Goal: Task Accomplishment & Management: Complete application form

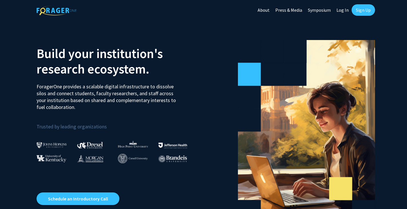
click at [361, 11] on link "Sign Up" at bounding box center [362, 9] width 23 height 11
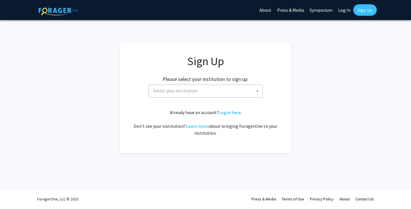
click at [189, 90] on span "Select your institution" at bounding box center [175, 91] width 44 height 6
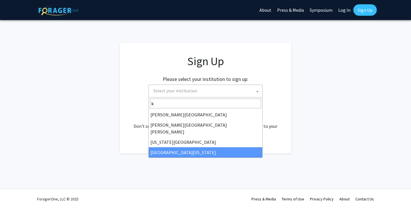
type input "k"
select select "13"
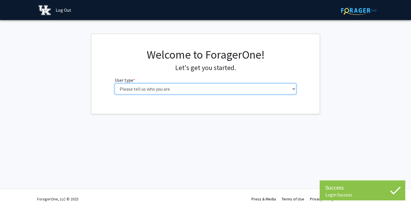
click at [167, 89] on select "Please tell us who you are Undergraduate Student Master's Student Doctoral Cand…" at bounding box center [206, 88] width 182 height 11
select select "1: undergrad"
click at [115, 83] on select "Please tell us who you are Undergraduate Student Master's Student Doctoral Cand…" at bounding box center [206, 88] width 182 height 11
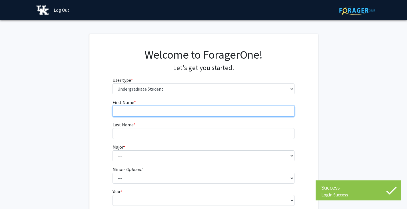
click at [139, 114] on input "First Name * required" at bounding box center [203, 111] width 182 height 11
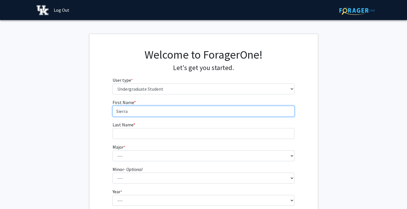
type input "Sierra"
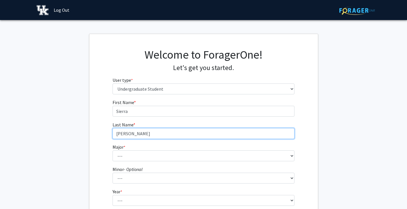
type input "Rusch"
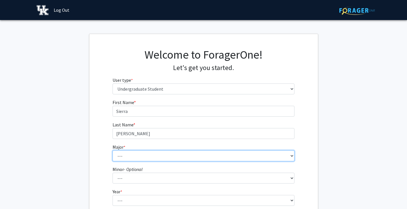
click at [130, 155] on select "--- Accounting Aerospace Engineering African American & Africana Studies Agricu…" at bounding box center [203, 155] width 182 height 11
click at [112, 150] on select "--- Accounting Aerospace Engineering African American & Africana Studies Agricu…" at bounding box center [203, 155] width 182 height 11
click at [130, 156] on select "--- Accounting Aerospace Engineering African American & Africana Studies Agricu…" at bounding box center [203, 155] width 182 height 11
select select "16: 853"
click at [112, 150] on select "--- Accounting Aerospace Engineering African American & Africana Studies Agricu…" at bounding box center [203, 155] width 182 height 11
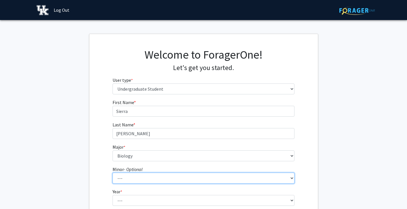
click at [126, 178] on select "--- African American & Africana Studies Agricultural Economics American Studies…" at bounding box center [203, 177] width 182 height 11
select select "61: 713"
click at [112, 172] on select "--- African American & Africana Studies Agricultural Economics American Studies…" at bounding box center [203, 177] width 182 height 11
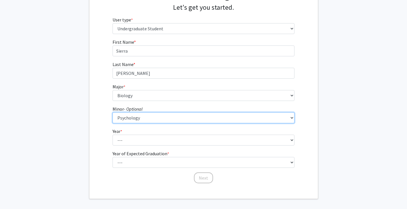
scroll to position [61, 0]
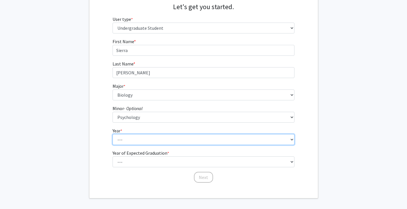
click at [126, 142] on select "--- First-year Sophomore Junior Senior Postbaccalaureate Certificate" at bounding box center [203, 139] width 182 height 11
select select "1: first-year"
click at [112, 134] on select "--- First-year Sophomore Junior Senior Postbaccalaureate Certificate" at bounding box center [203, 139] width 182 height 11
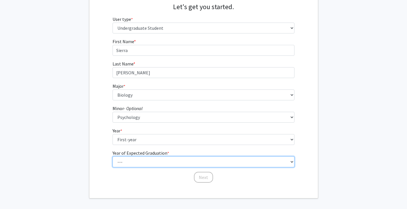
click at [131, 162] on select "--- 2025 2026 2027 2028 2029 2030 2031 2032 2033 2034" at bounding box center [203, 161] width 182 height 11
select select "5: 2029"
click at [112, 156] on select "--- 2025 2026 2027 2028 2029 2030 2031 2032 2033 2034" at bounding box center [203, 161] width 182 height 11
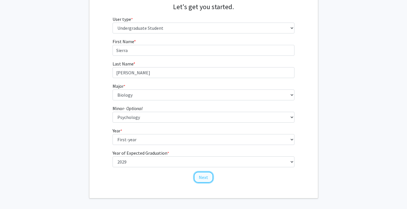
click at [201, 177] on button "Next" at bounding box center [203, 177] width 19 height 11
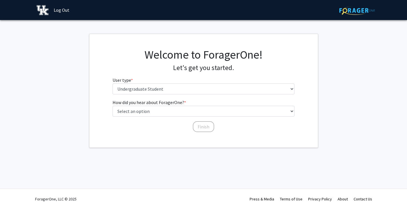
scroll to position [0, 0]
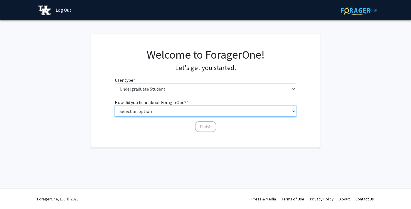
click at [158, 112] on select "Select an option Peer/student recommendation Faculty/staff recommendation Unive…" at bounding box center [206, 111] width 182 height 11
select select "1: peer_recommendation"
click at [115, 106] on select "Select an option Peer/student recommendation Faculty/staff recommendation Unive…" at bounding box center [206, 111] width 182 height 11
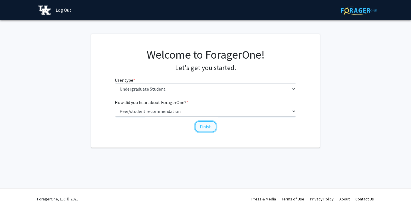
click at [204, 126] on button "Finish" at bounding box center [205, 126] width 21 height 11
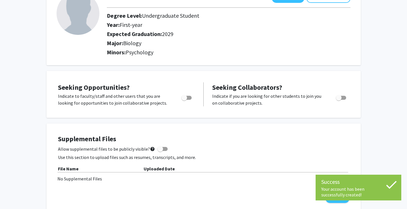
scroll to position [46, 0]
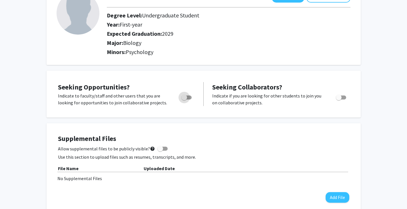
click at [187, 97] on span "Toggle" at bounding box center [186, 97] width 10 height 4
click at [184, 99] on input "Are you actively seeking opportunities?" at bounding box center [184, 99] width 0 height 0
checkbox input "true"
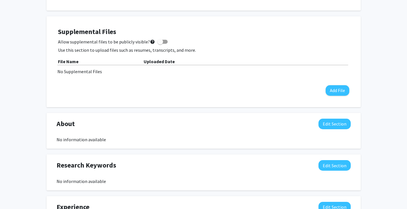
scroll to position [159, 0]
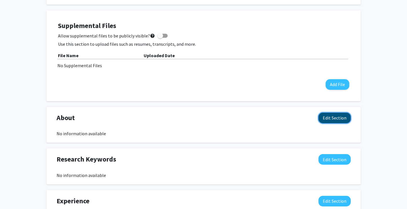
click at [323, 117] on button "Edit Section" at bounding box center [334, 117] width 32 height 11
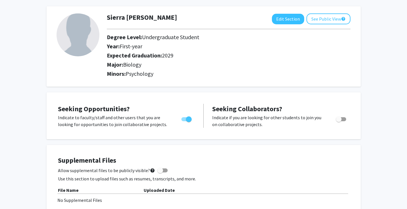
scroll to position [0, 0]
